Goal: Navigation & Orientation: Find specific page/section

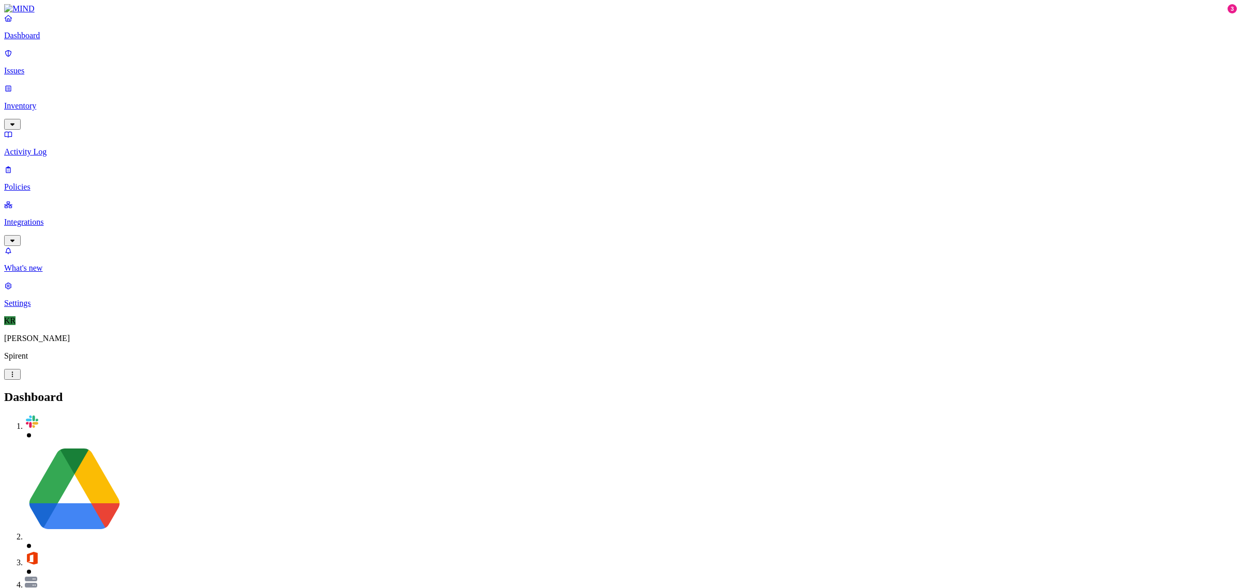
click at [35, 58] on link "Issues" at bounding box center [620, 62] width 1233 height 27
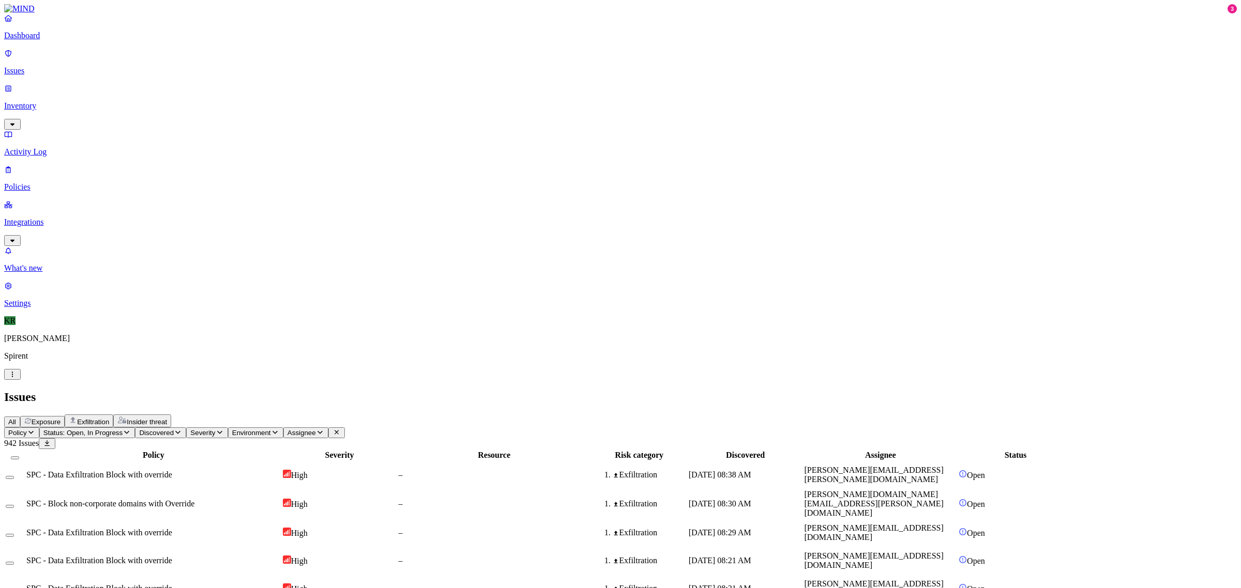
click at [61, 418] on span "Exposure" at bounding box center [46, 422] width 29 height 8
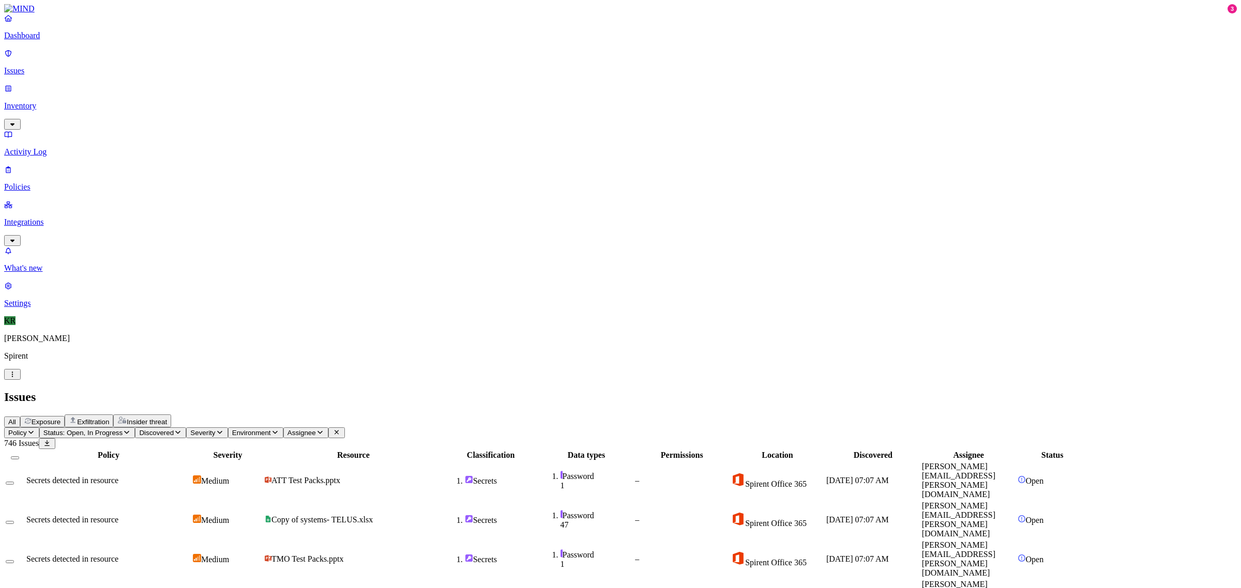
click at [443, 462] on td "ATT Test Packs.pptx" at bounding box center [353, 481] width 178 height 38
click at [113, 415] on button "Exfiltration" at bounding box center [89, 421] width 49 height 13
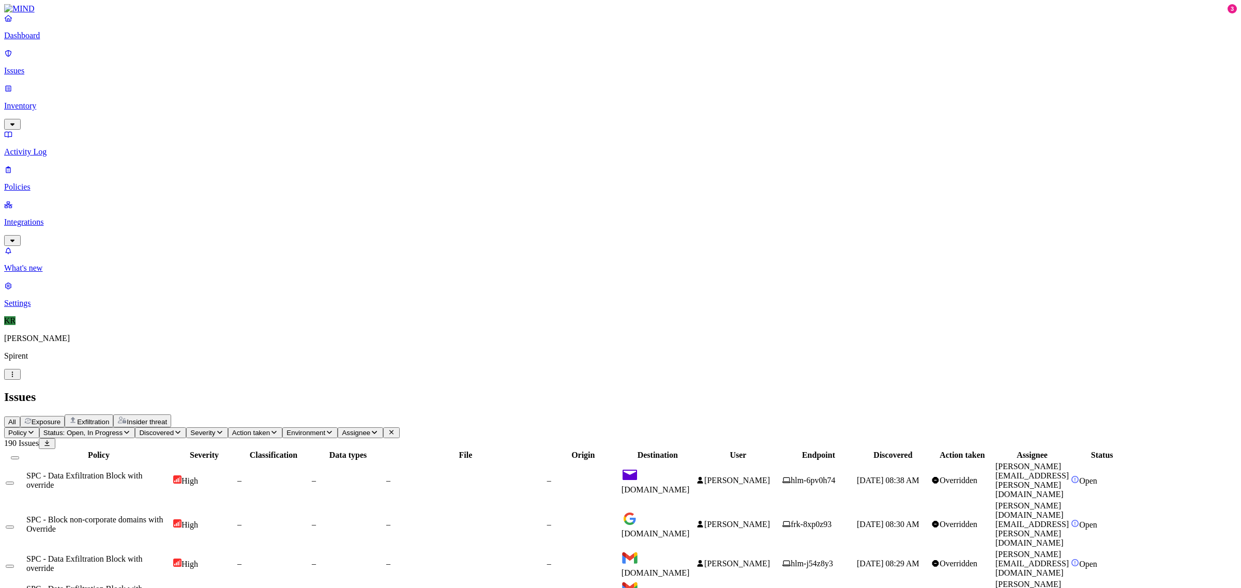
click at [167, 416] on div "Insider threat" at bounding box center [142, 421] width 50 height 10
